Goal: Information Seeking & Learning: Check status

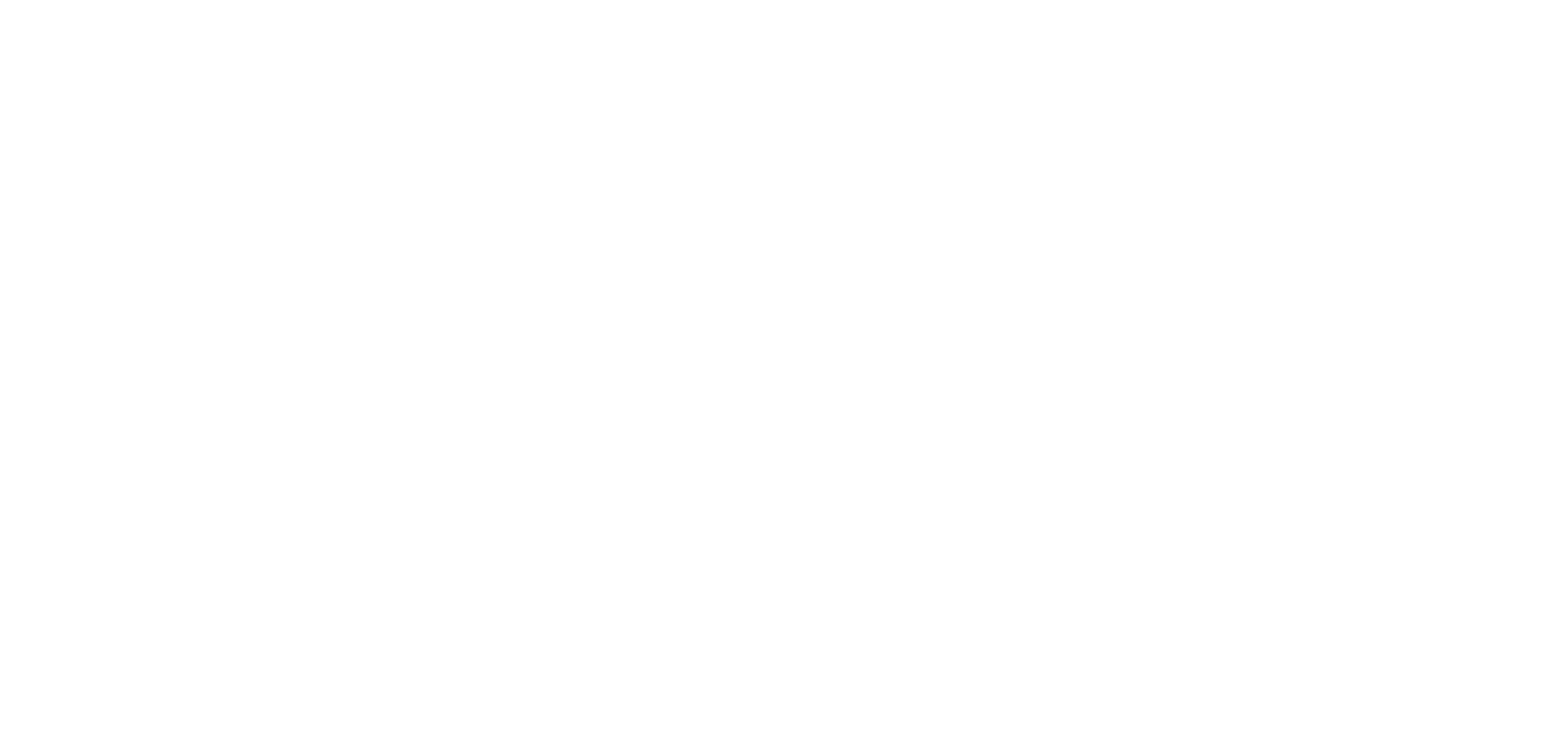
click at [46, 0] on html at bounding box center [784, 0] width 1568 height 0
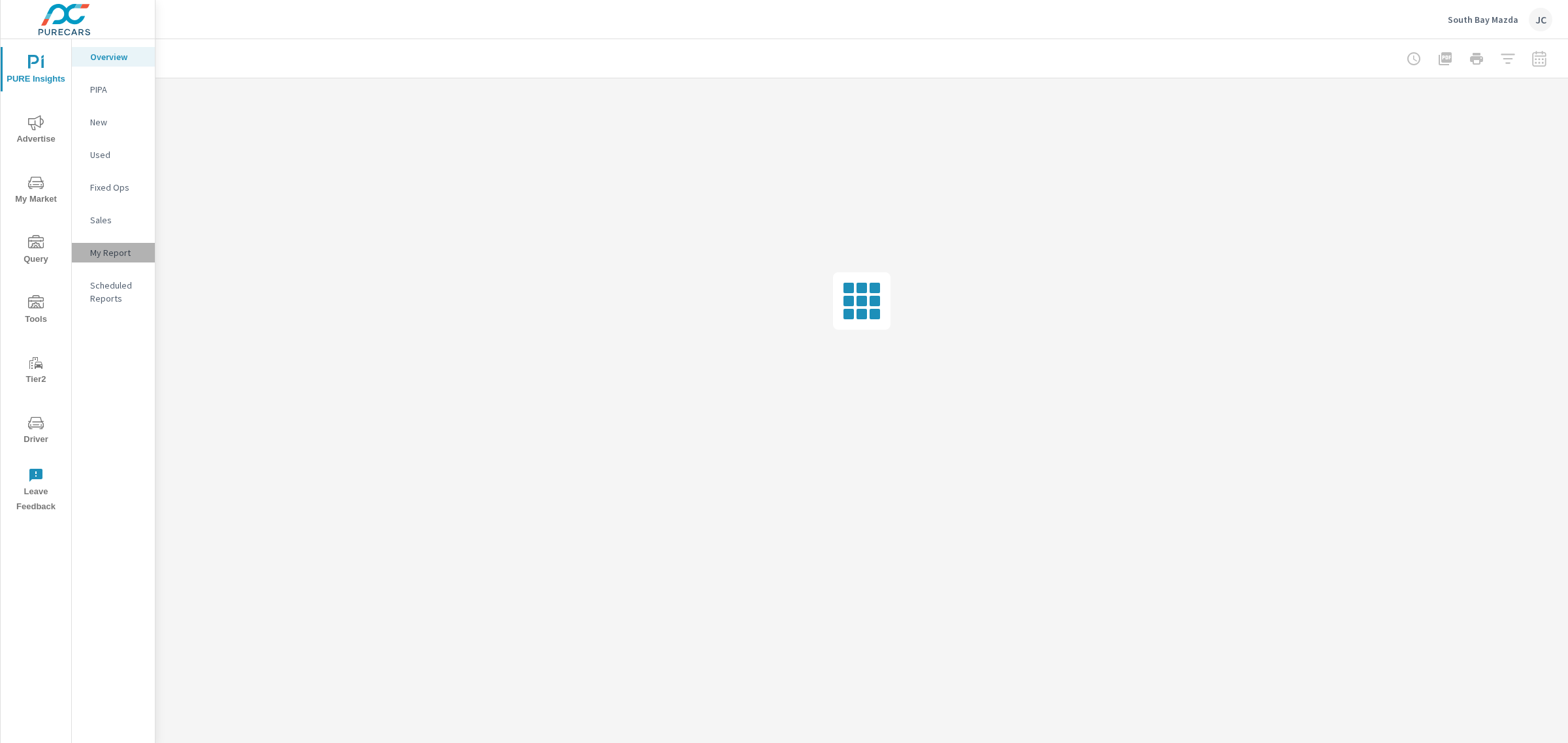
click at [104, 250] on p "My Report" at bounding box center [117, 253] width 54 height 13
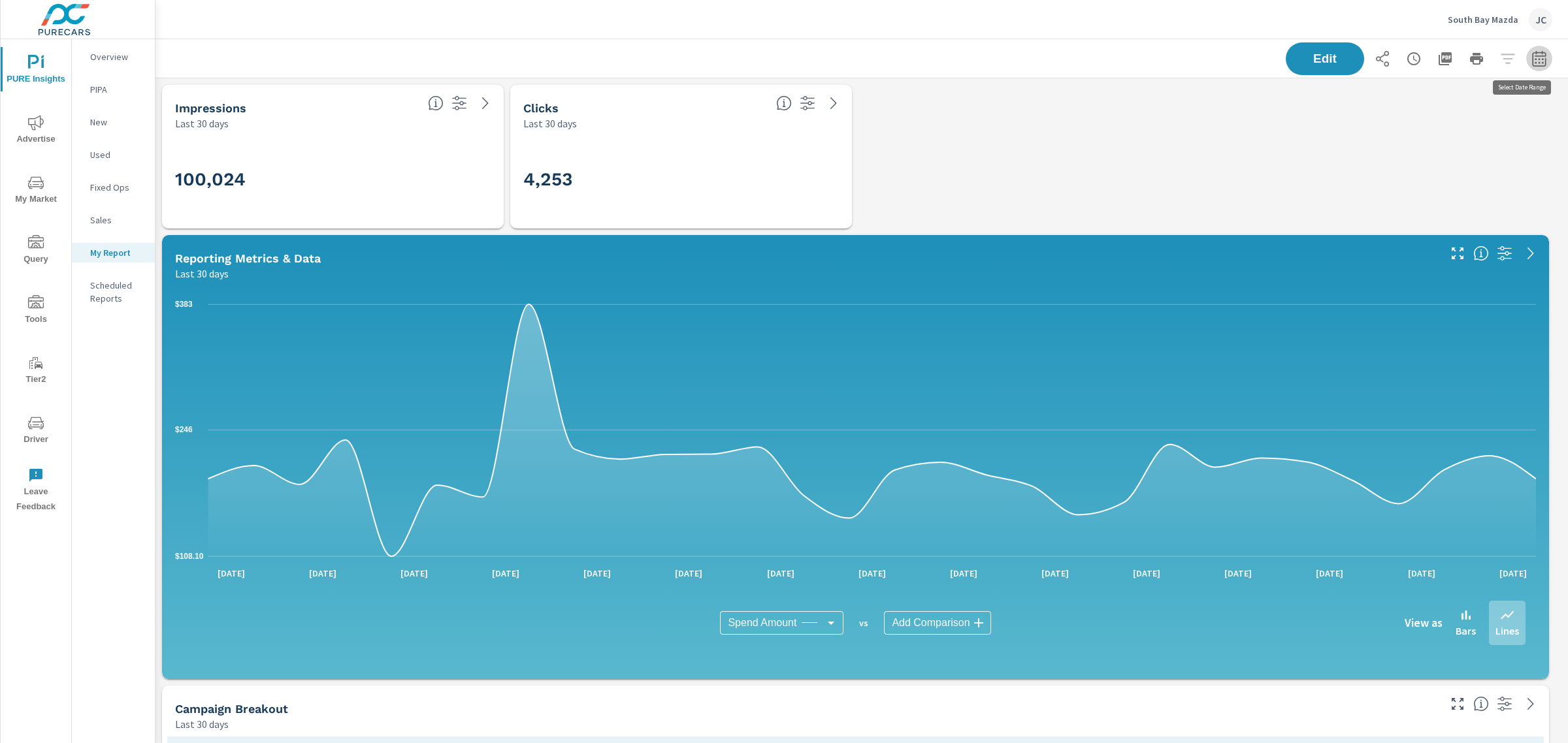
click at [1531, 60] on icon "button" at bounding box center [1539, 58] width 15 height 15
select select "Last 30 days"
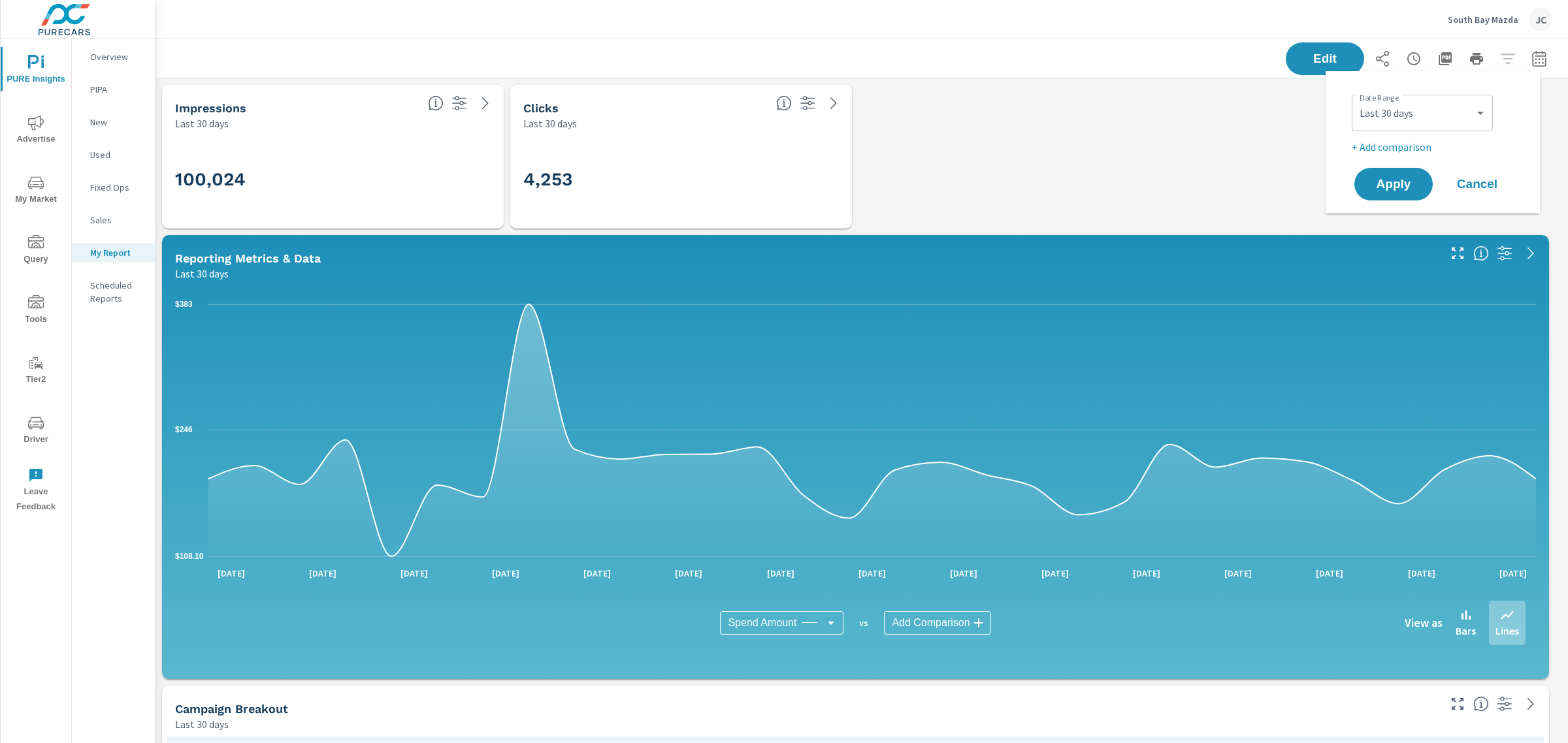
click at [1402, 142] on p "+ Add comparison" at bounding box center [1436, 146] width 167 height 15
select select "Previous period"
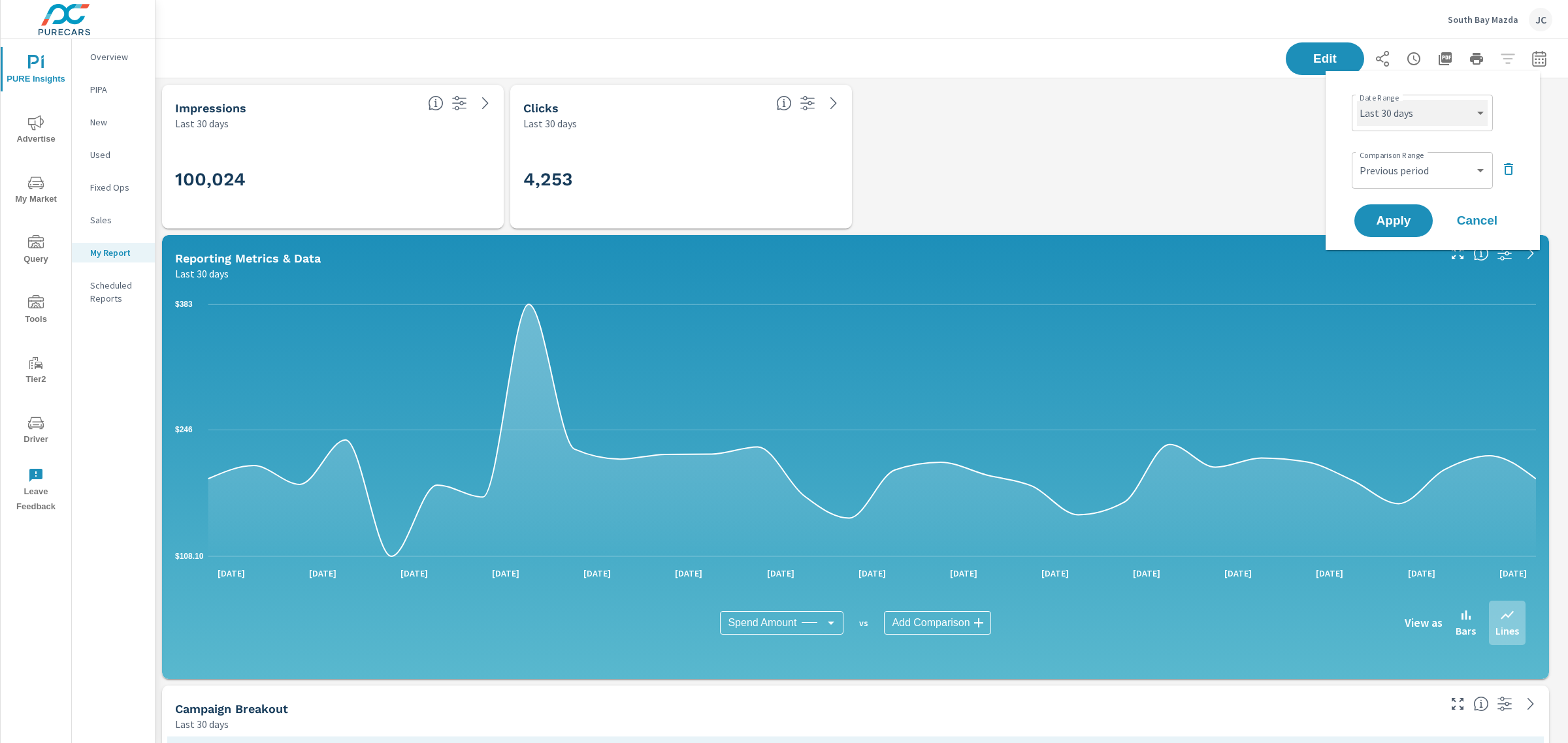
click at [1444, 114] on select "Custom Yesterday Last week Last 7 days Last 14 days Last 30 days Last 45 days L…" at bounding box center [1422, 112] width 130 height 26
click at [1357, 100] on select "Custom Yesterday Last week Last 7 days Last 14 days Last 30 days Last 45 days L…" at bounding box center [1422, 112] width 130 height 26
click at [1472, 116] on select "Custom Yesterday Last week Last 7 days Last 14 days Last 30 days Last 45 days L…" at bounding box center [1422, 112] width 130 height 26
click at [1357, 100] on select "Custom Yesterday Last week Last 7 days Last 14 days Last 30 days Last 45 days L…" at bounding box center [1422, 112] width 130 height 26
select select "Last 30 days"
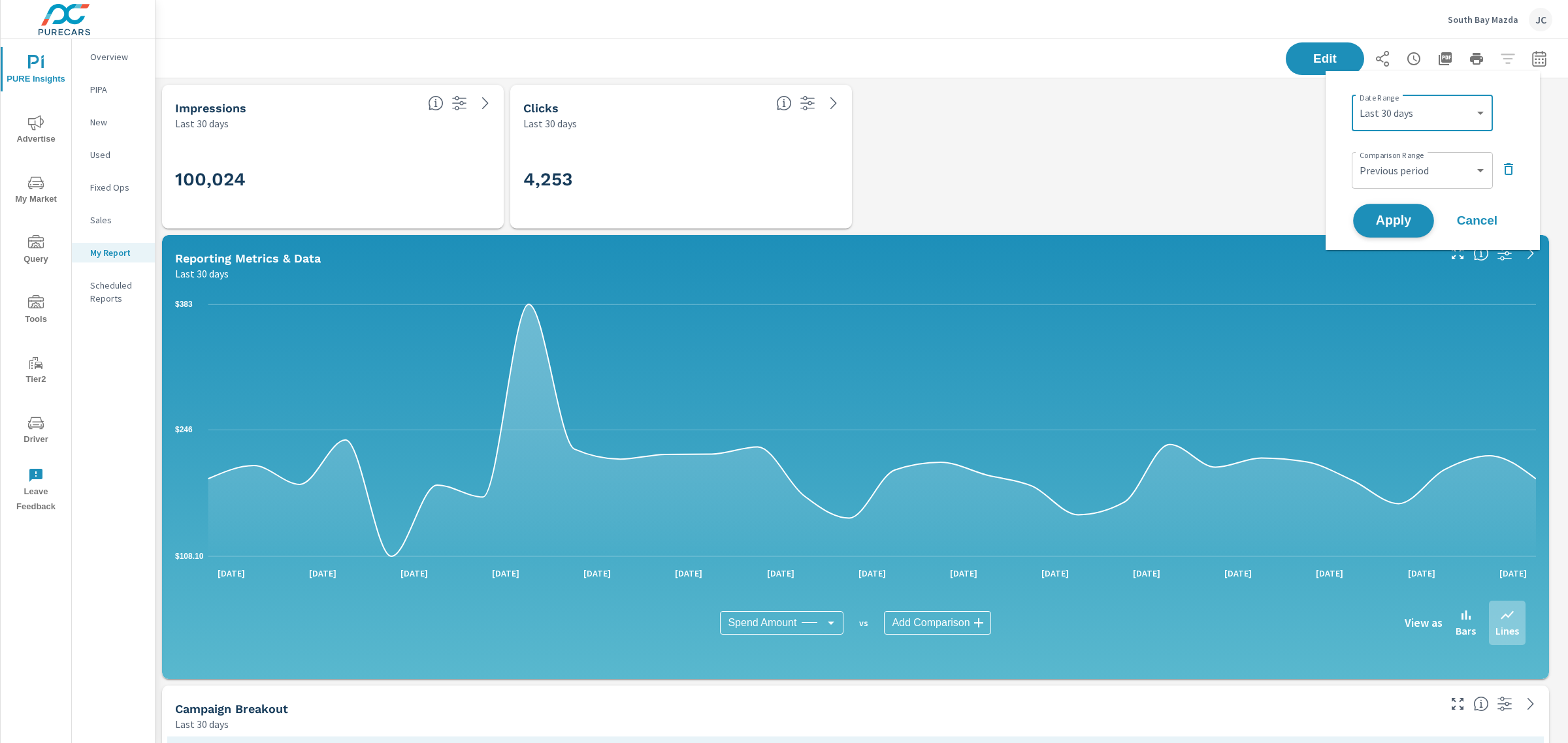
click at [1393, 222] on span "Apply" at bounding box center [1393, 221] width 54 height 13
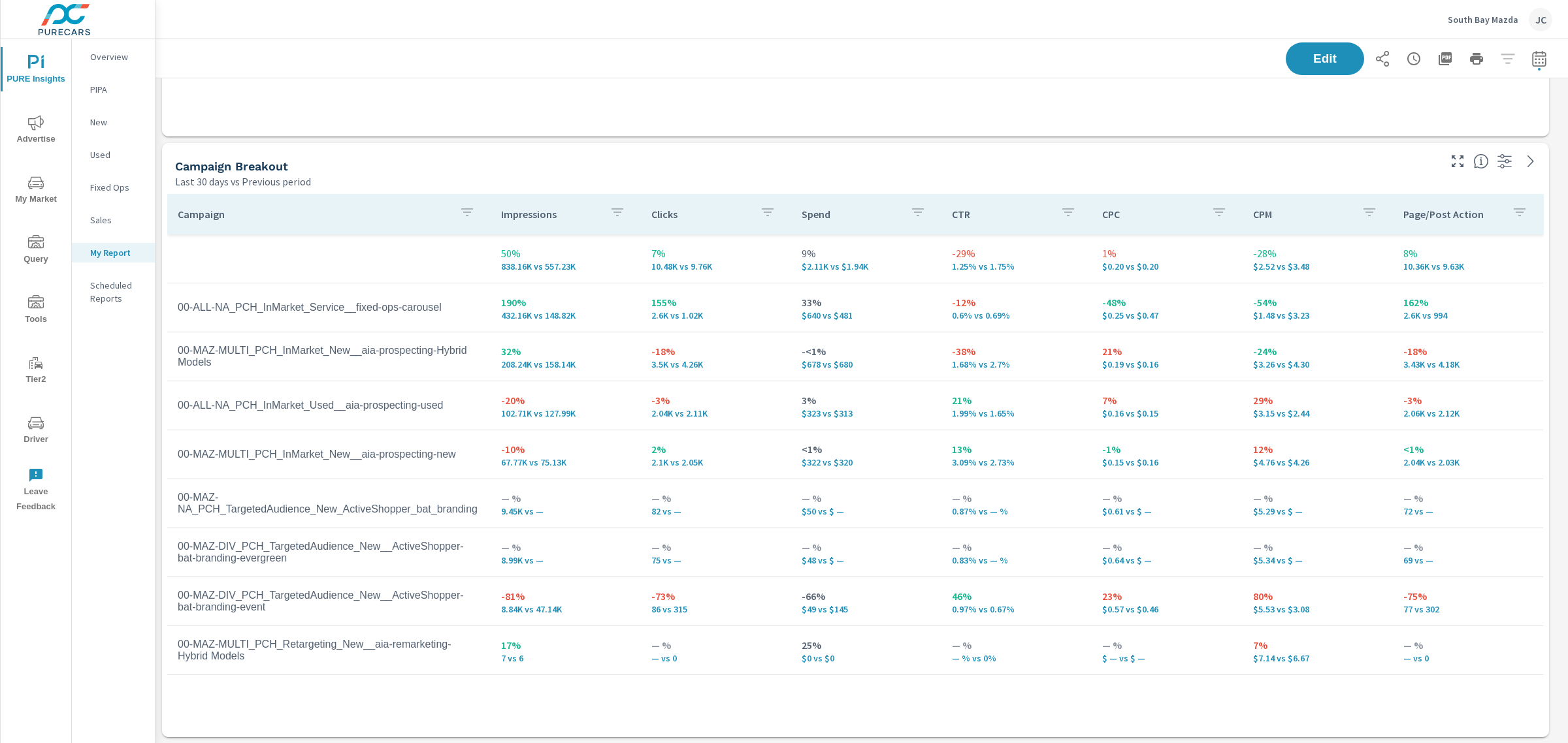
scroll to position [3637, 1426]
click at [1439, 60] on icon "button" at bounding box center [1446, 59] width 13 height 13
click at [1432, 45] on button "button" at bounding box center [1445, 58] width 26 height 26
click at [29, 435] on span "Driver" at bounding box center [36, 431] width 63 height 32
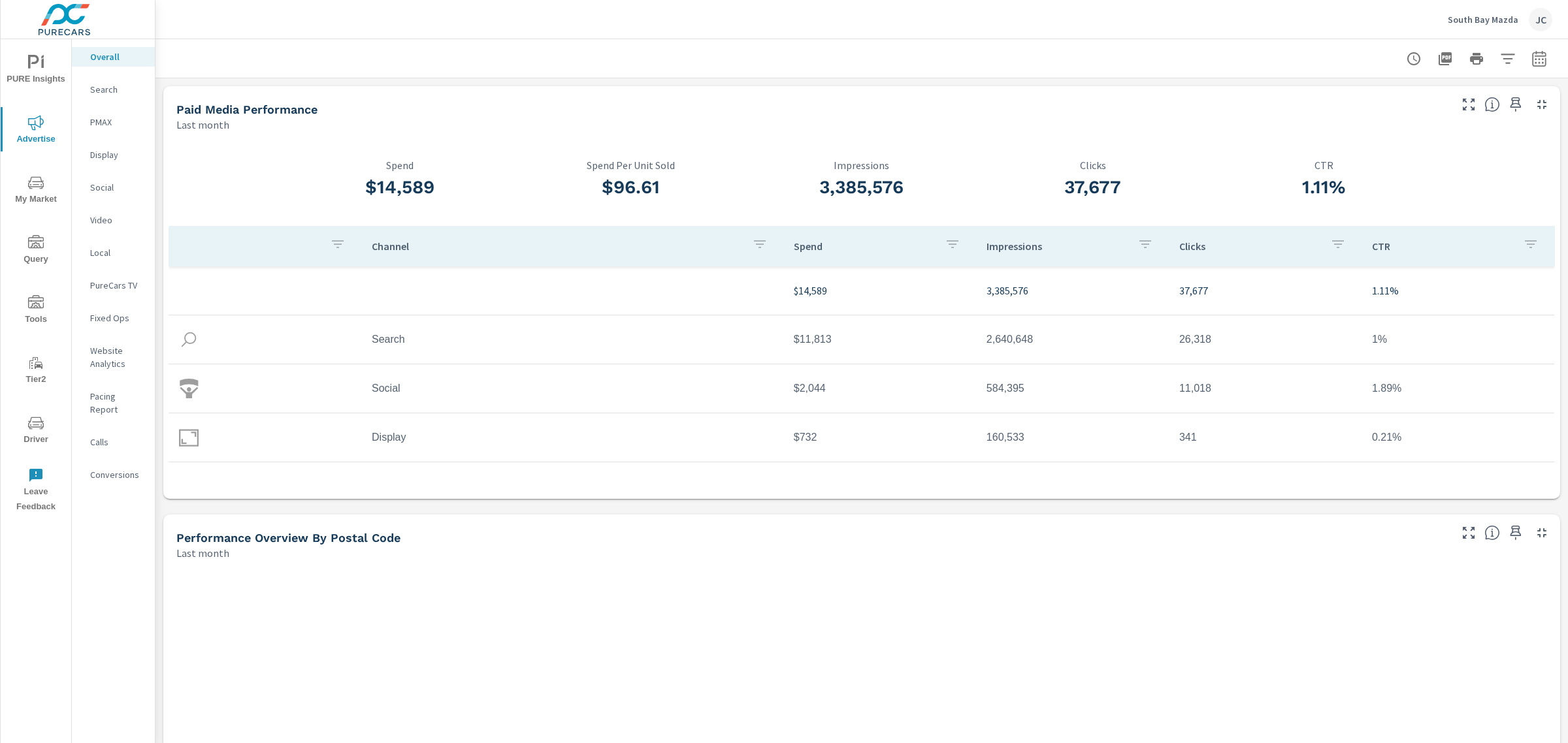
click at [112, 187] on p "Social" at bounding box center [117, 188] width 54 height 13
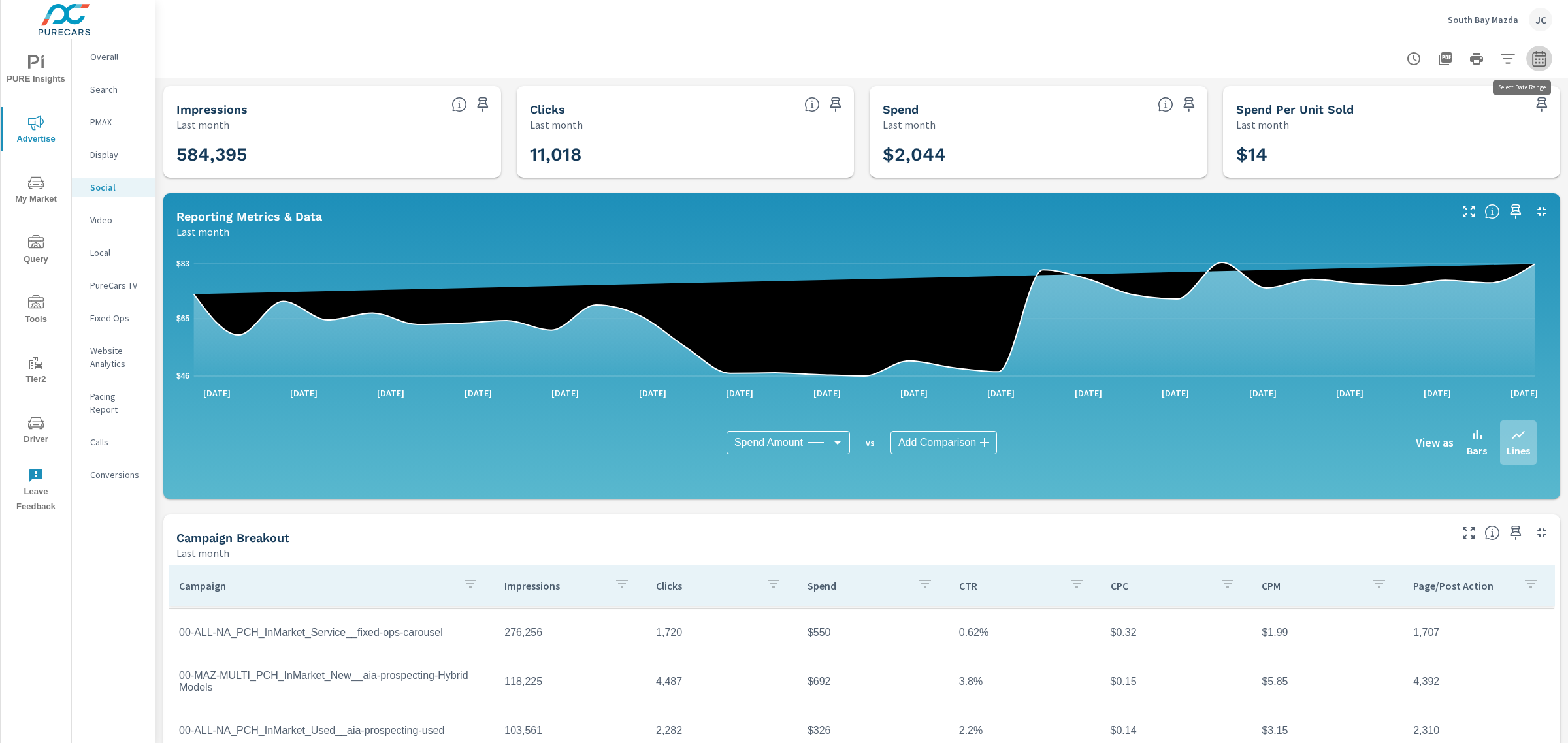
click at [1535, 60] on icon "button" at bounding box center [1539, 61] width 9 height 5
select select "Last month"
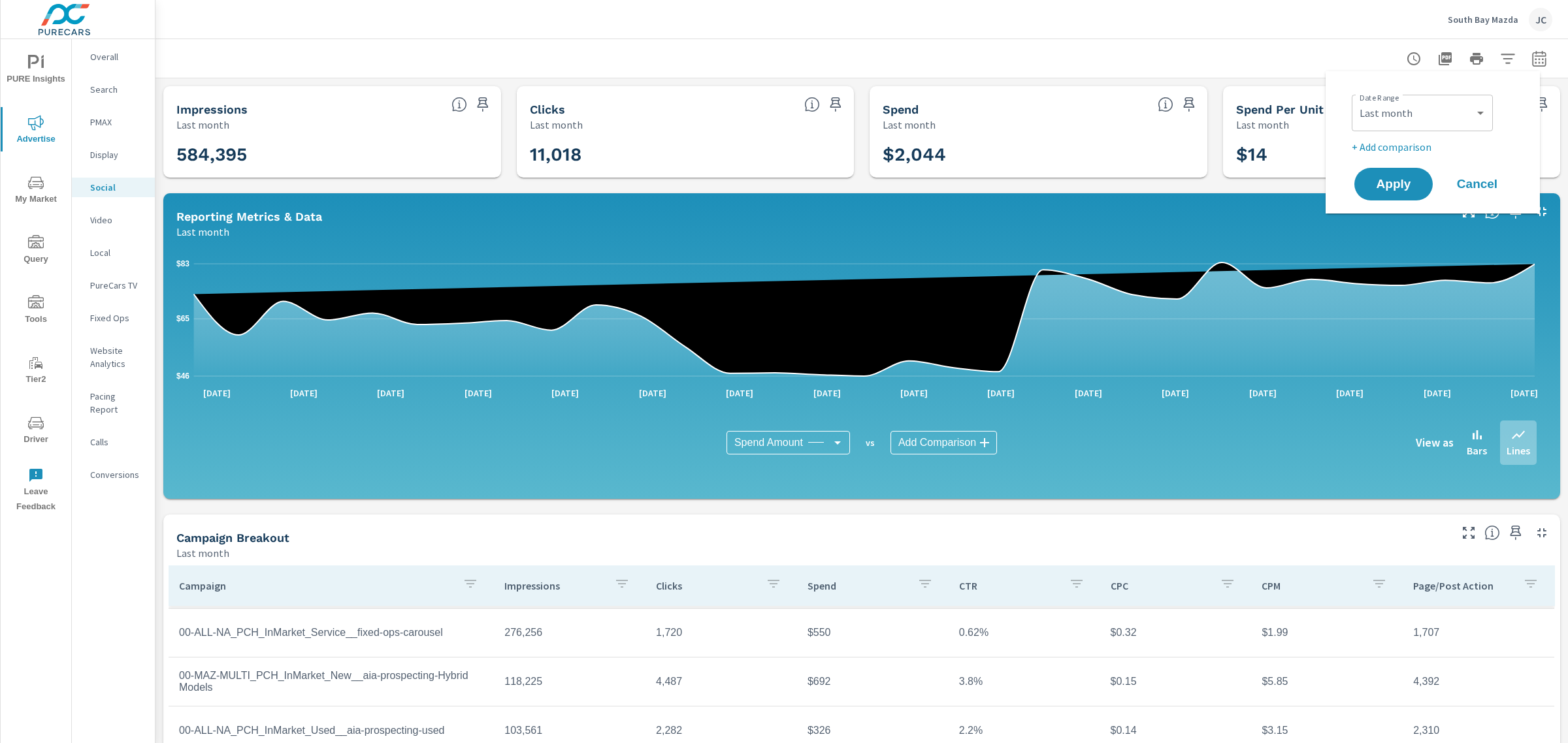
click at [1400, 144] on p "+ Add comparison" at bounding box center [1436, 146] width 167 height 15
select select "Previous period"
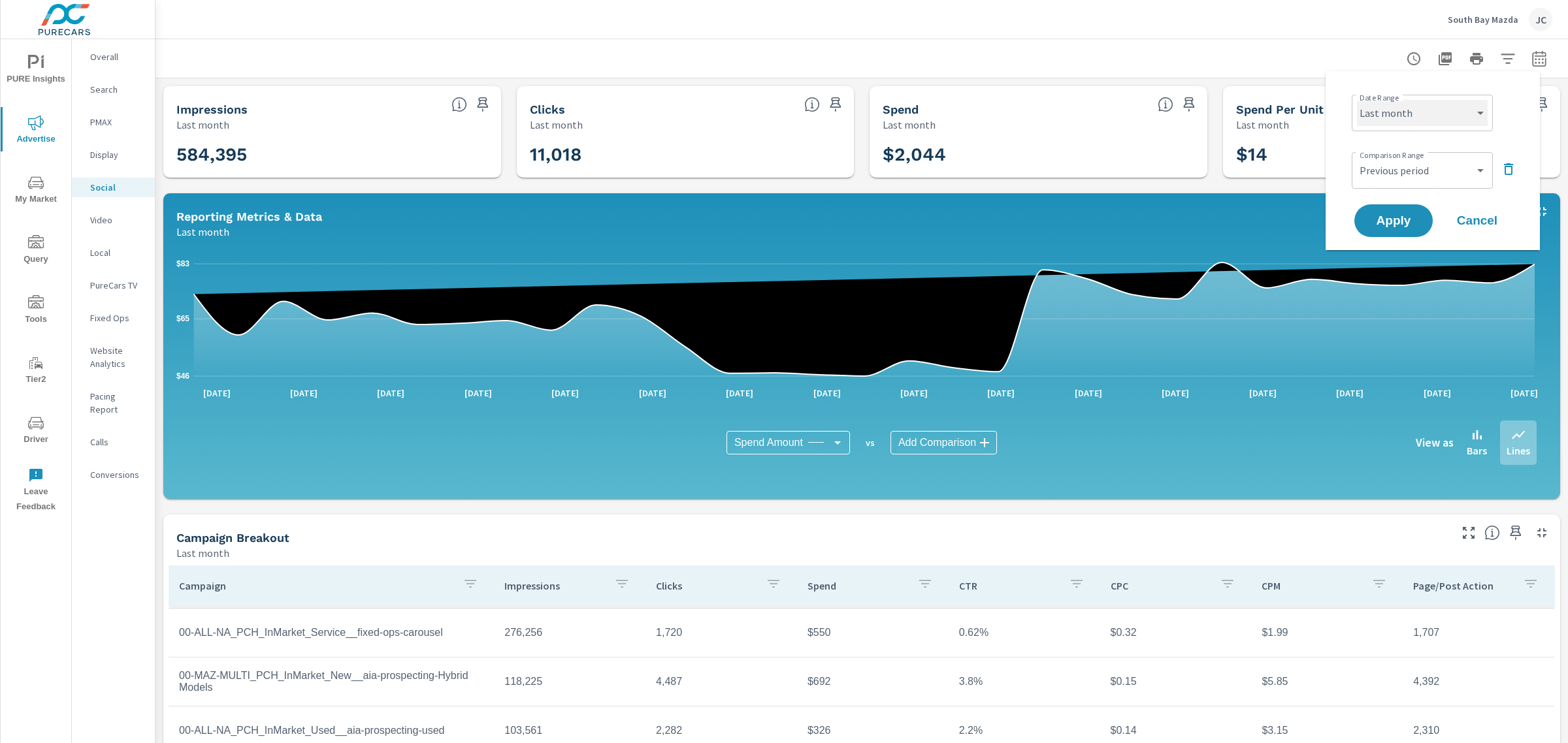
click at [1428, 116] on select "Custom Yesterday Last week Last 7 days Last 14 days Last 30 days Last 45 days L…" at bounding box center [1422, 112] width 130 height 26
click at [1357, 100] on select "Custom Yesterday Last week Last 7 days Last 14 days Last 30 days Last 45 days L…" at bounding box center [1422, 112] width 130 height 26
select select "Last 30 days"
click at [1405, 217] on span "Apply" at bounding box center [1393, 221] width 54 height 13
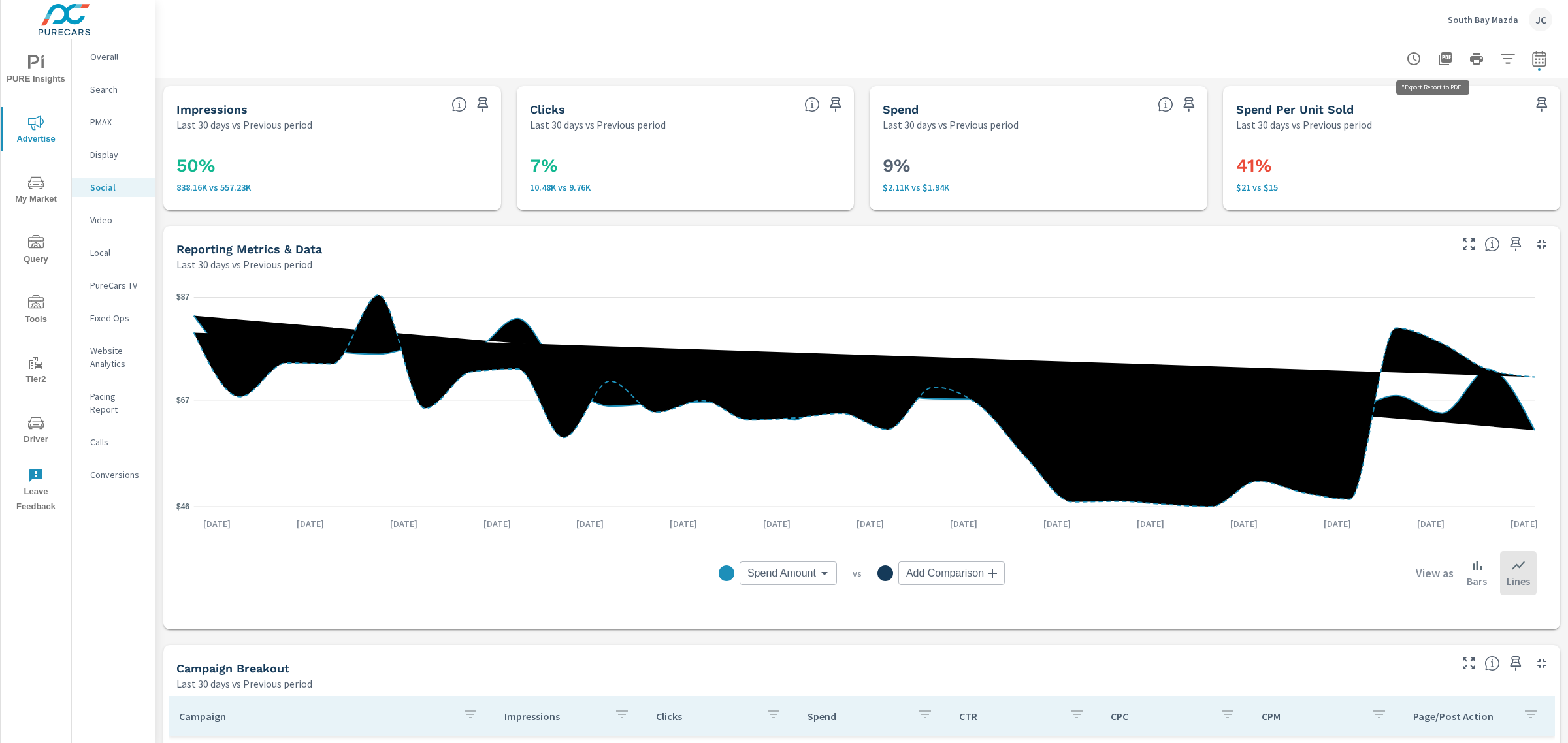
click at [1439, 56] on icon "button" at bounding box center [1446, 59] width 13 height 13
click at [28, 128] on icon "nav menu" at bounding box center [35, 122] width 15 height 15
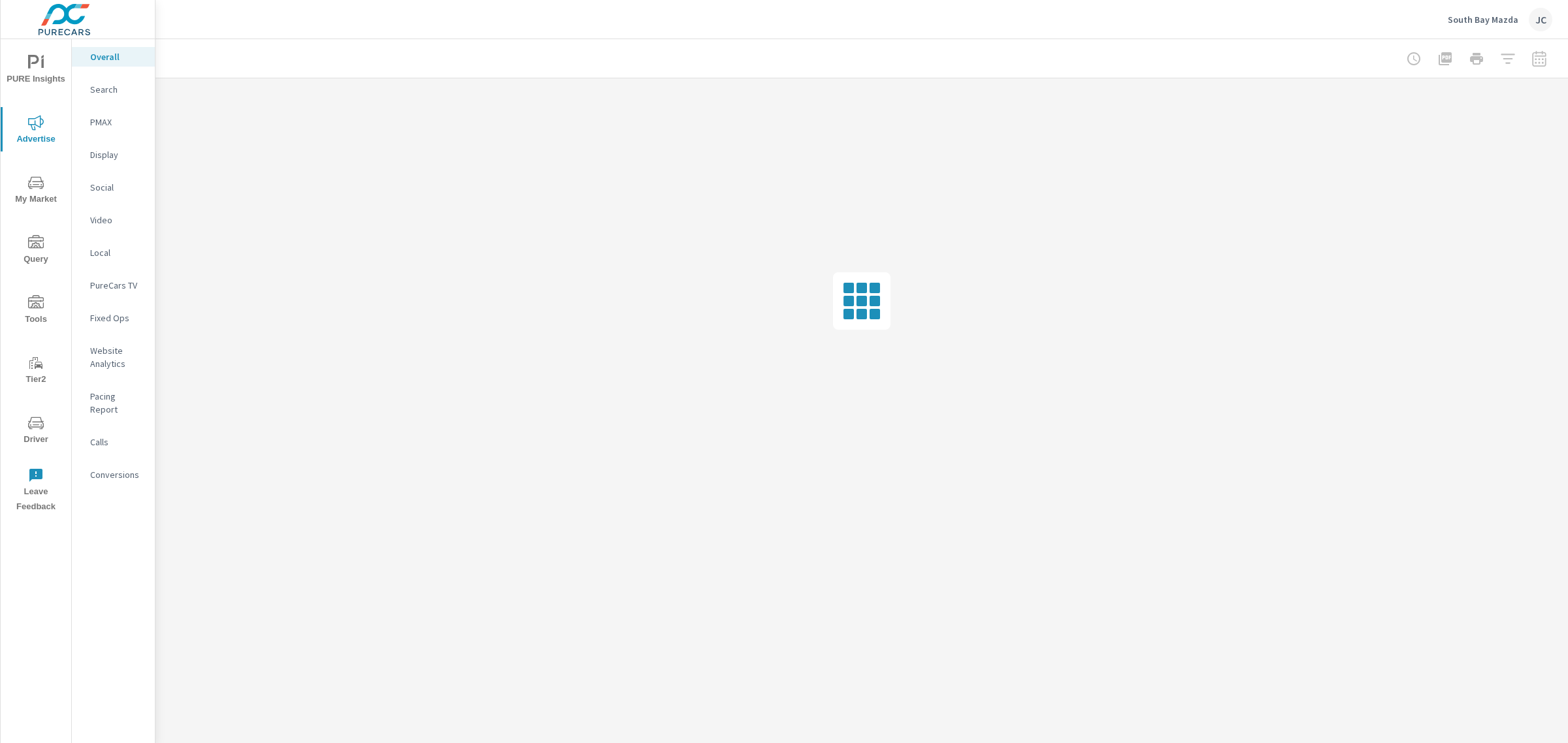
click at [112, 86] on p "Search" at bounding box center [117, 90] width 54 height 13
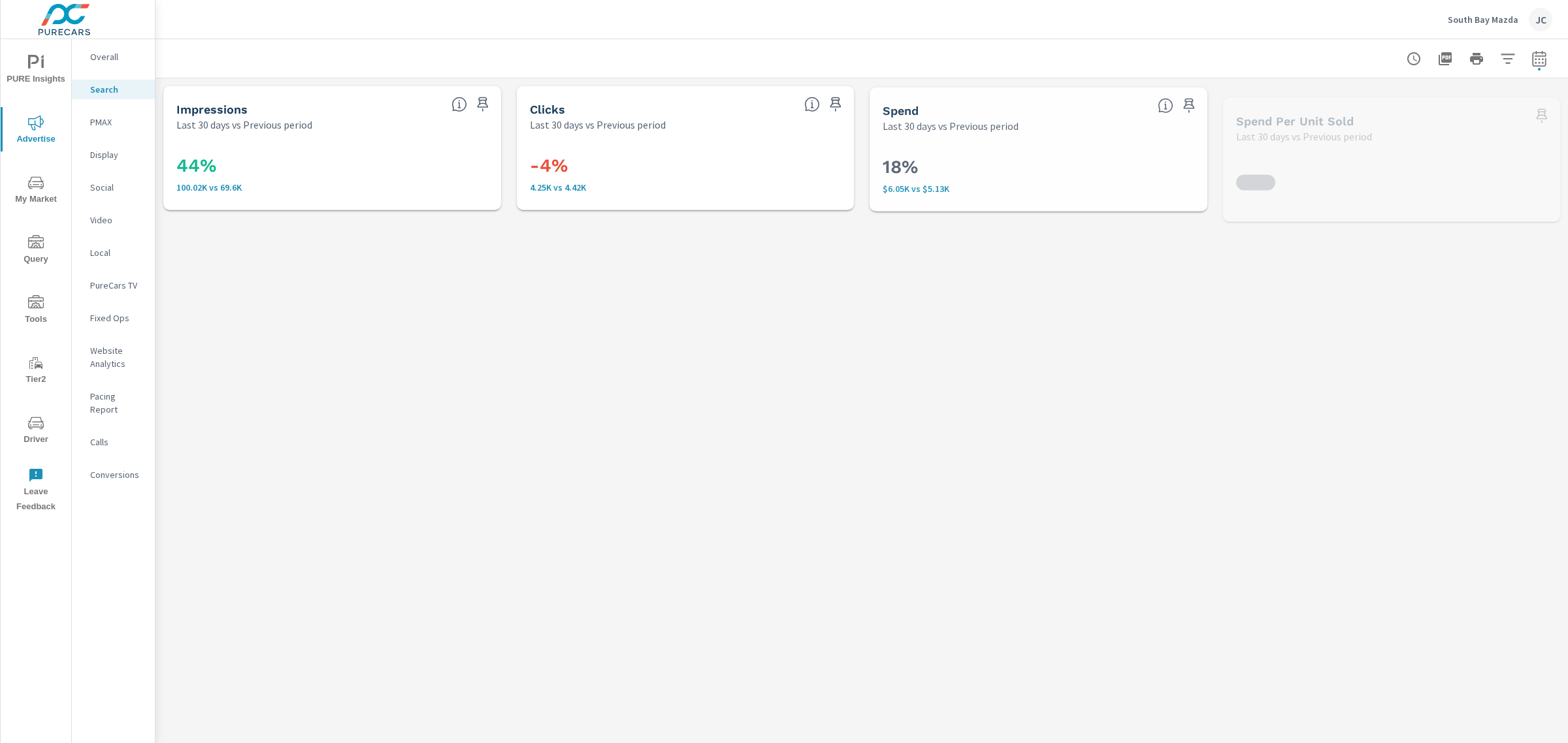
scroll to position [539, 0]
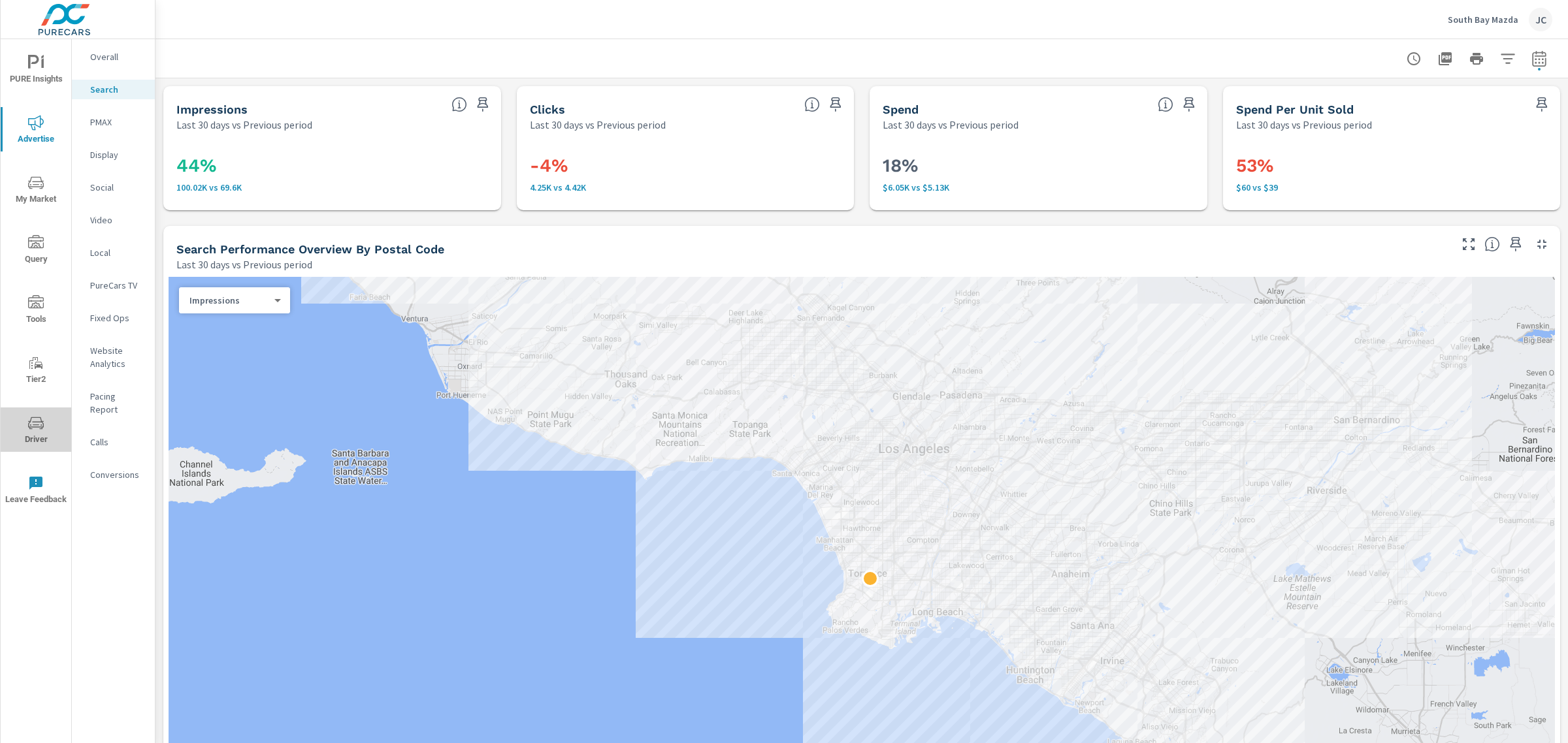
click at [29, 425] on icon "nav menu" at bounding box center [35, 423] width 15 height 15
